Goal: Task Accomplishment & Management: Use online tool/utility

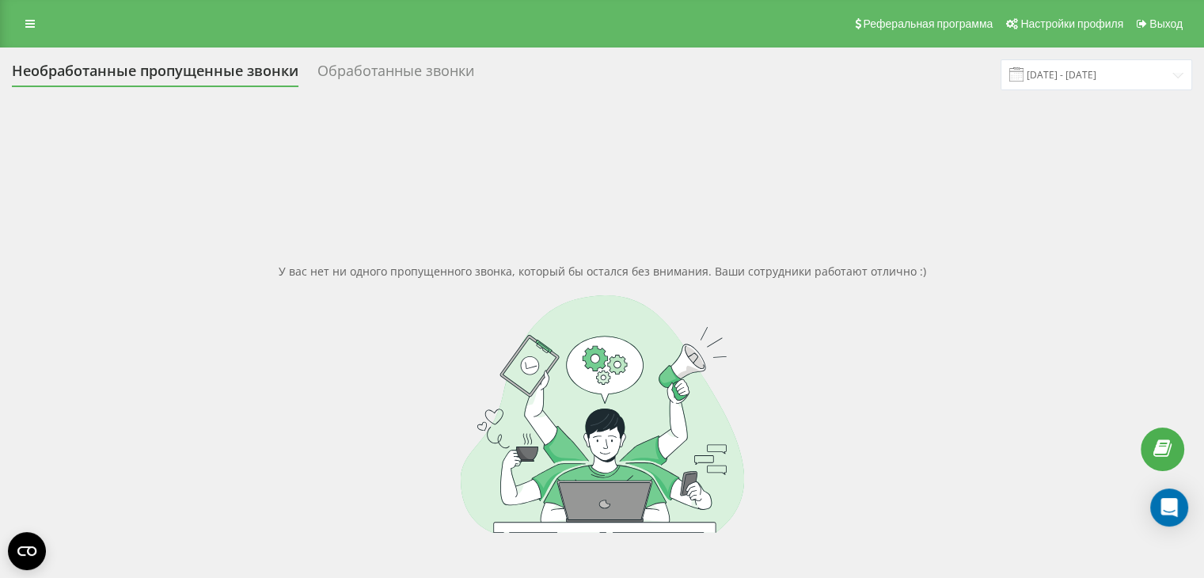
drag, startPoint x: 956, startPoint y: 354, endPoint x: 946, endPoint y: 349, distance: 10.6
click at [955, 354] on div at bounding box center [602, 414] width 1180 height 238
click at [34, 22] on icon at bounding box center [30, 23] width 10 height 11
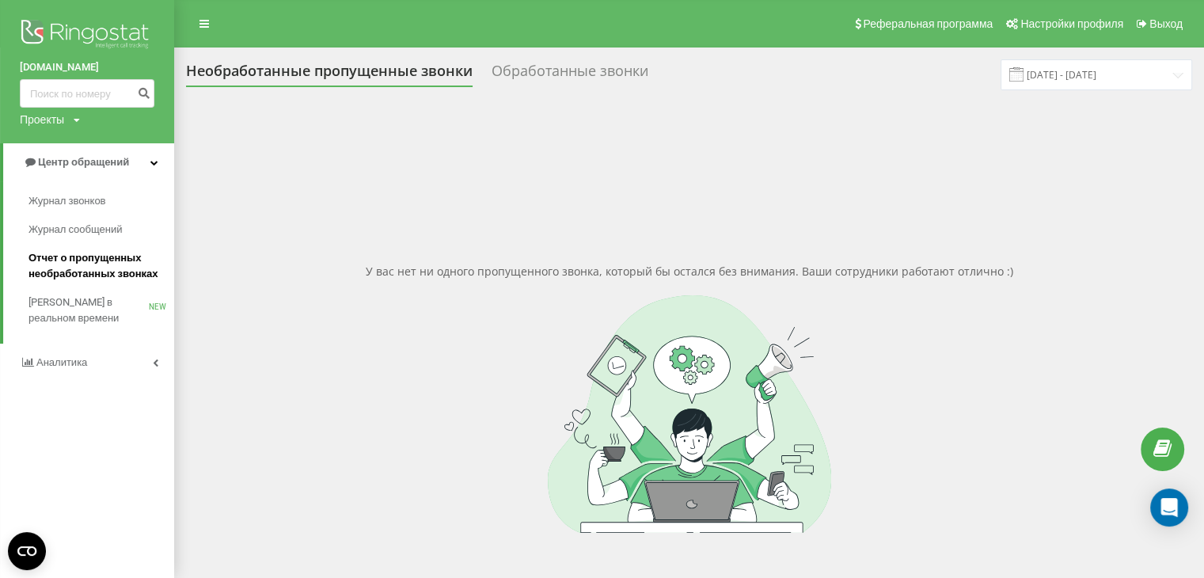
click at [85, 273] on span "Отчет о пропущенных необработанных звонках" at bounding box center [98, 266] width 138 height 32
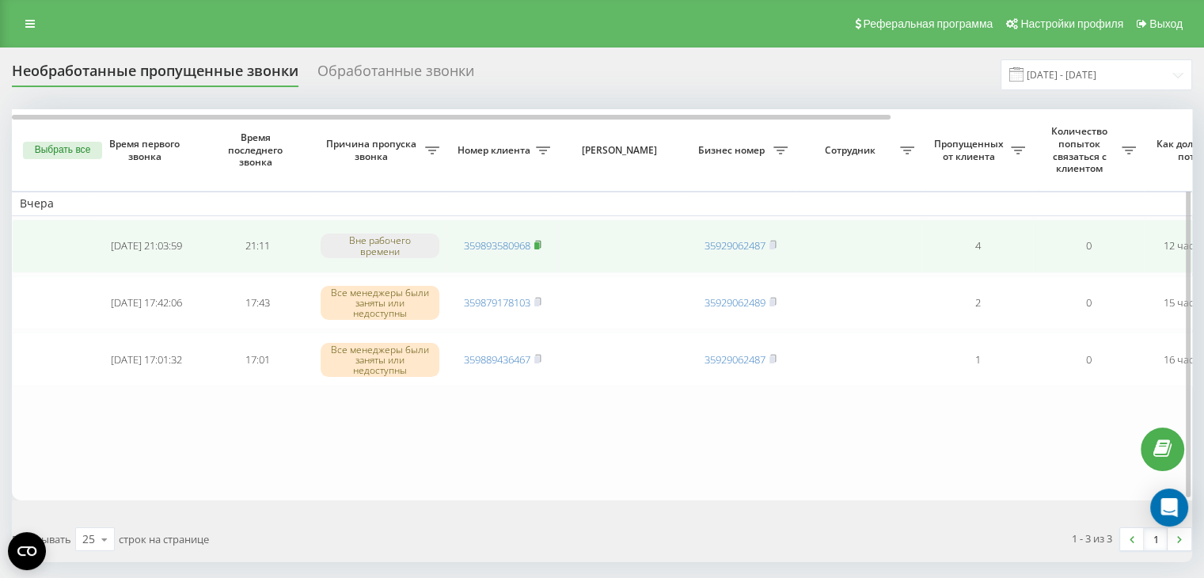
click at [539, 244] on rect at bounding box center [536, 245] width 5 height 7
